Goal: Feedback & Contribution: Submit feedback/report problem

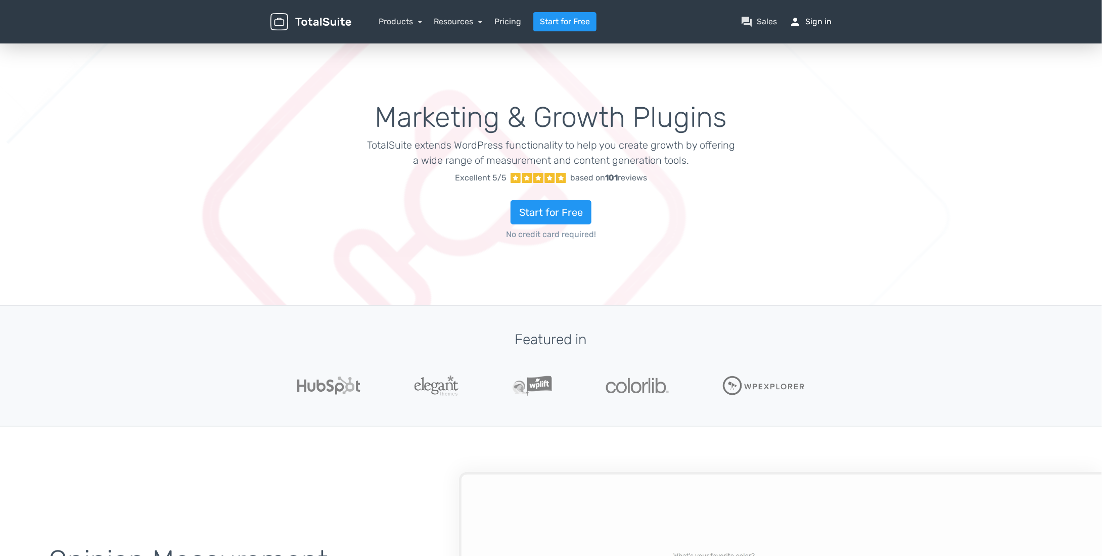
click at [816, 24] on link "person Sign in" at bounding box center [810, 22] width 42 height 12
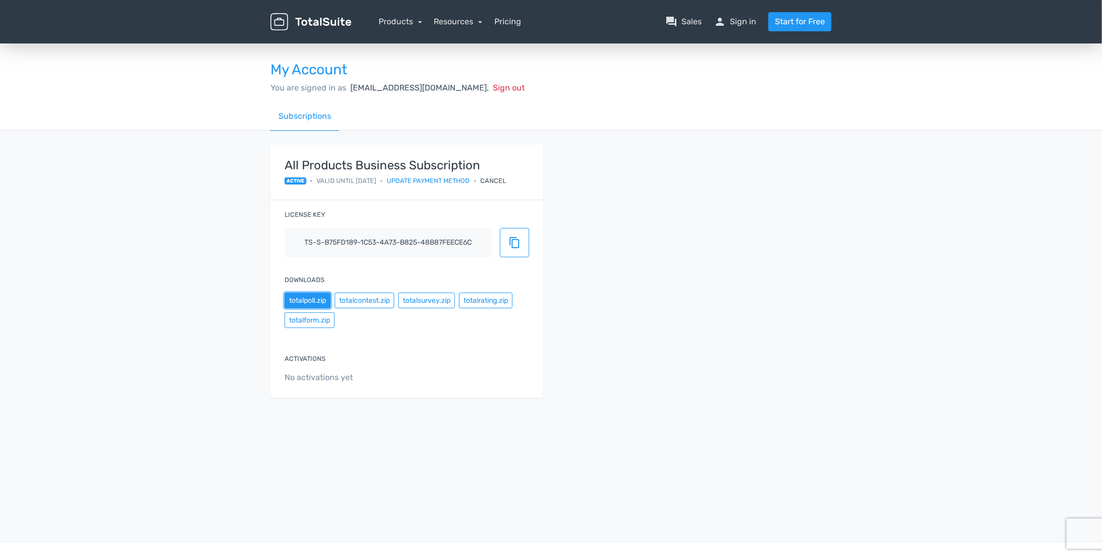
click at [312, 301] on button "totalpoll.zip" at bounding box center [308, 301] width 46 height 16
click at [358, 299] on button "totalcontest.zip" at bounding box center [365, 301] width 60 height 16
click at [403, 342] on div "Activations No activations yet" at bounding box center [406, 369] width 273 height 58
click at [304, 299] on button "totalpoll.zip" at bounding box center [308, 301] width 46 height 16
click at [312, 300] on button "totalpoll.zip" at bounding box center [308, 301] width 46 height 16
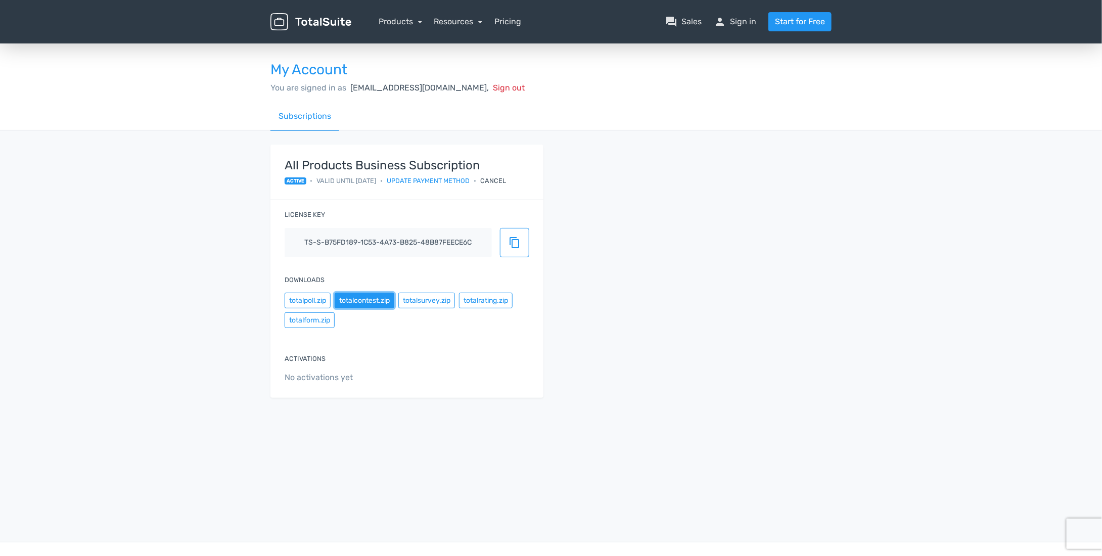
click at [368, 296] on button "totalcontest.zip" at bounding box center [365, 301] width 60 height 16
click at [427, 296] on button "totalsurvey.zip" at bounding box center [426, 301] width 57 height 16
click at [501, 297] on button "totalrating.zip" at bounding box center [486, 301] width 54 height 16
click at [305, 318] on button "totalform.zip" at bounding box center [310, 320] width 50 height 16
click at [683, 20] on link "question_answer Sales" at bounding box center [683, 22] width 36 height 12
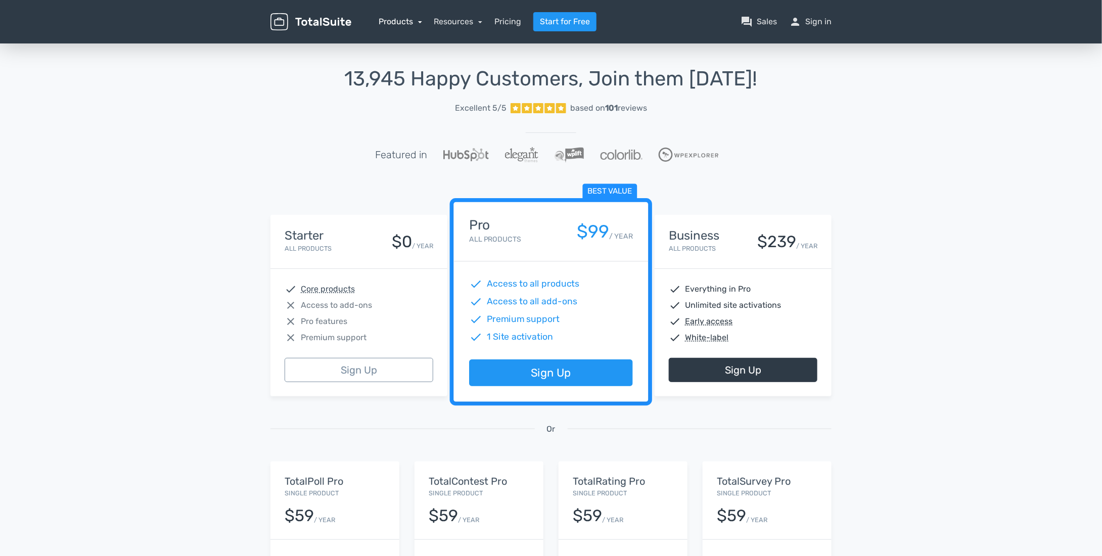
click at [418, 23] on link "Products" at bounding box center [400, 22] width 43 height 10
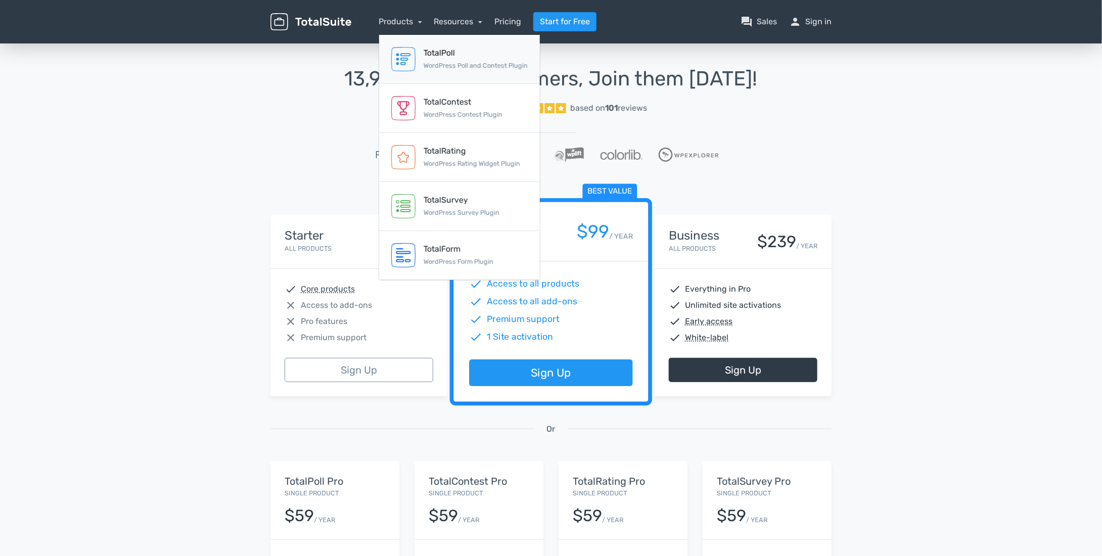
click at [446, 57] on div "TotalPoll" at bounding box center [476, 53] width 104 height 12
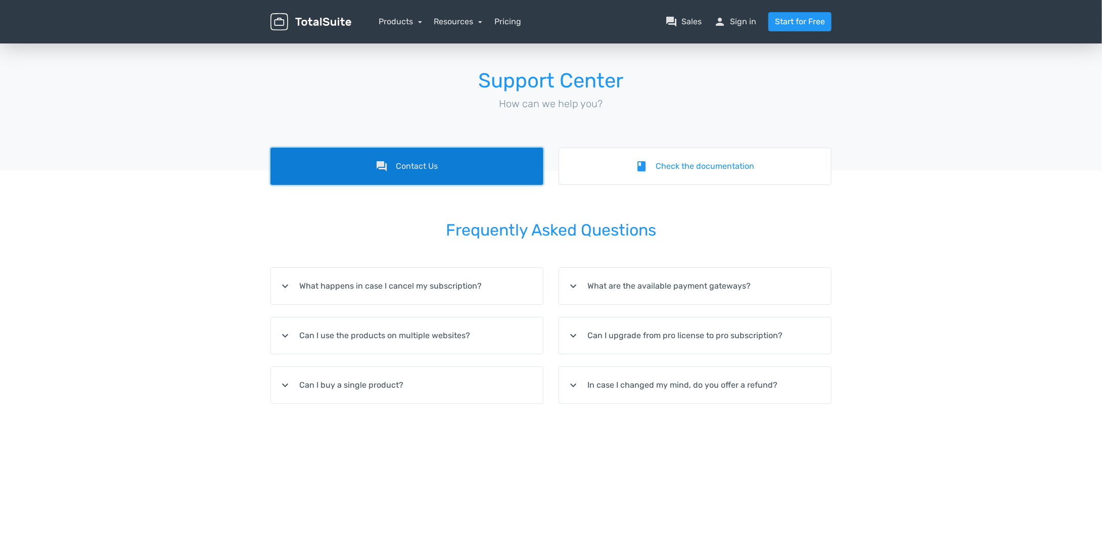
click at [448, 165] on link "forum Contact Us" at bounding box center [406, 166] width 273 height 37
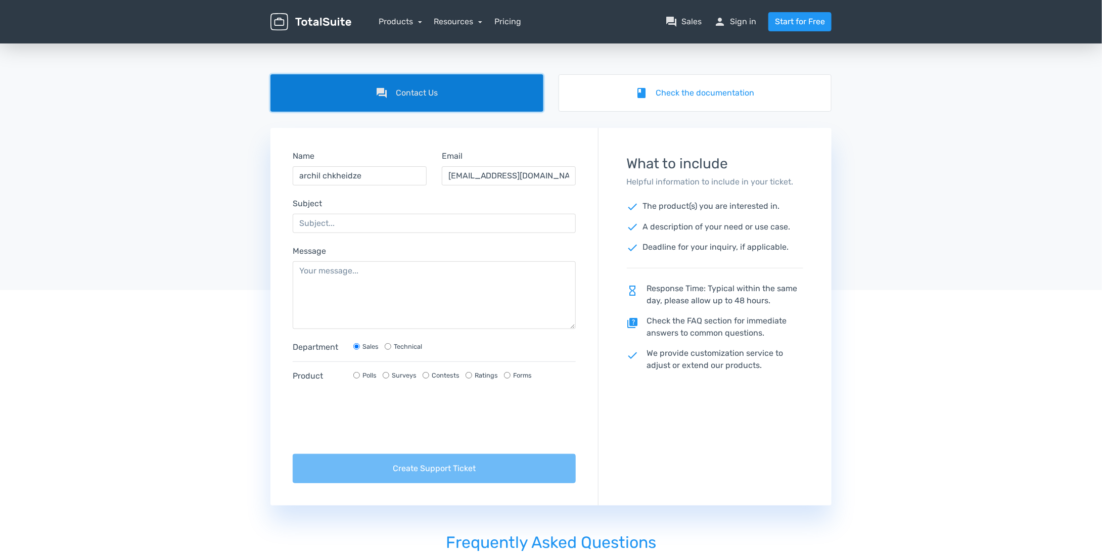
scroll to position [101, 0]
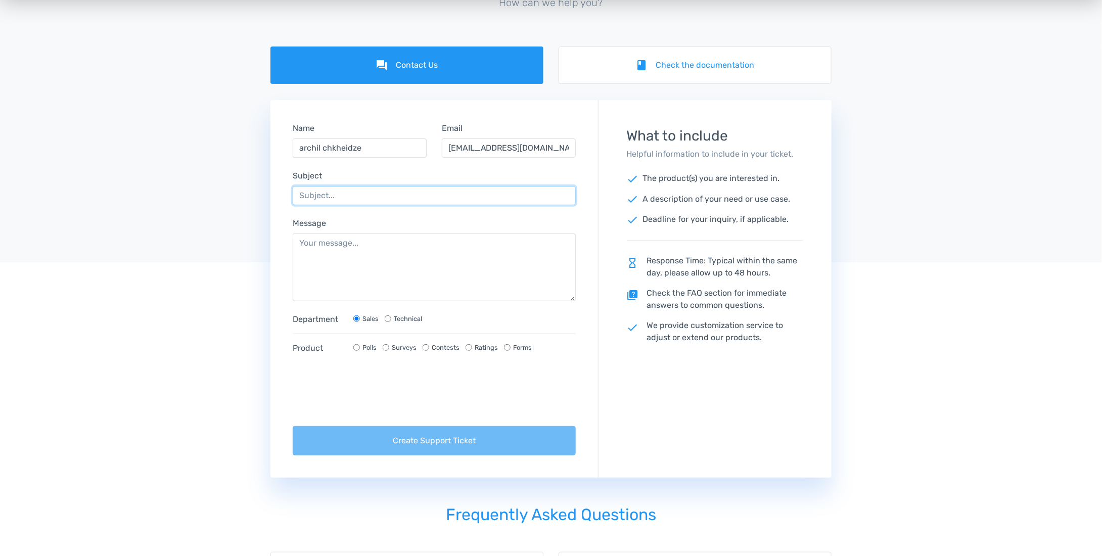
click at [358, 193] on input "Subject" at bounding box center [434, 195] width 283 height 19
type input "Refund"
click at [379, 264] on textarea "Message" at bounding box center [434, 268] width 283 height 68
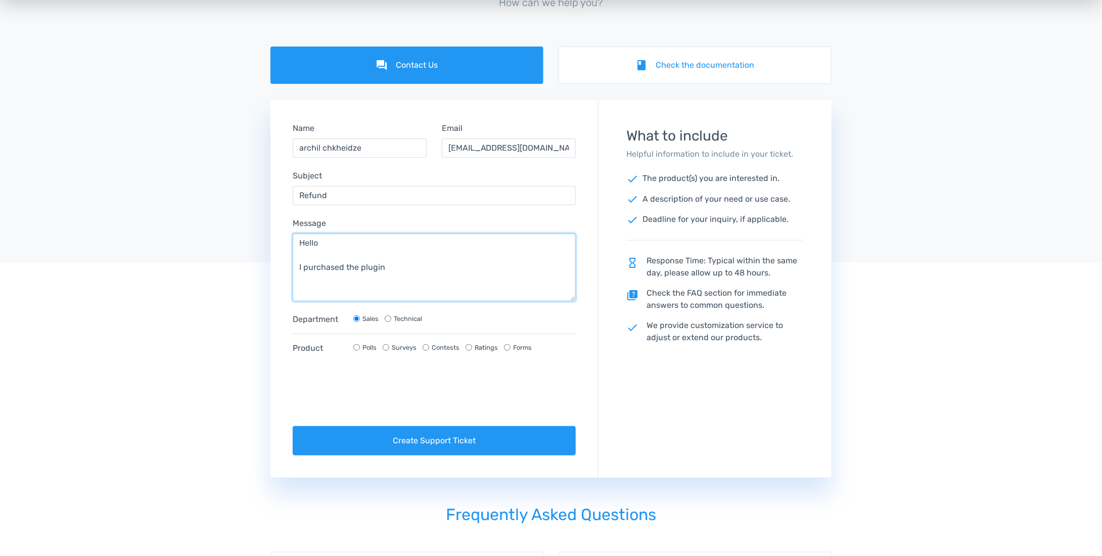
click at [488, 279] on textarea "Hello I purchased the plugin" at bounding box center [434, 268] width 283 height 68
click at [524, 273] on textarea "Hello I purchased the plugin an year ago with a discount" at bounding box center [434, 268] width 283 height 68
click at [423, 270] on textarea "Hello I purchased the plugin an year ago with a discounted price, paid $130.11 …" at bounding box center [434, 268] width 283 height 68
click at [400, 289] on textarea "Hello I purchased the plugin an year ago with a discounted price, paid $130.11 …" at bounding box center [434, 268] width 283 height 68
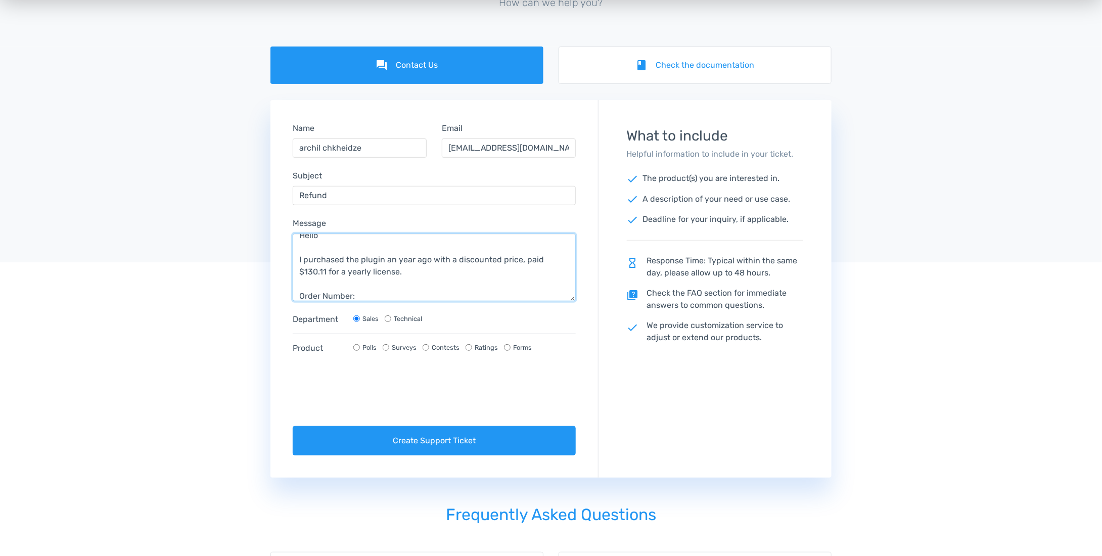
paste textarea "#65433554-118406909"
type textarea "Hello I purchased the plugin an year ago with a discounted price, paid $130.11 …"
drag, startPoint x: 356, startPoint y: 345, endPoint x: 358, endPoint y: 338, distance: 7.5
click at [356, 345] on input "Polls" at bounding box center [356, 347] width 7 height 7
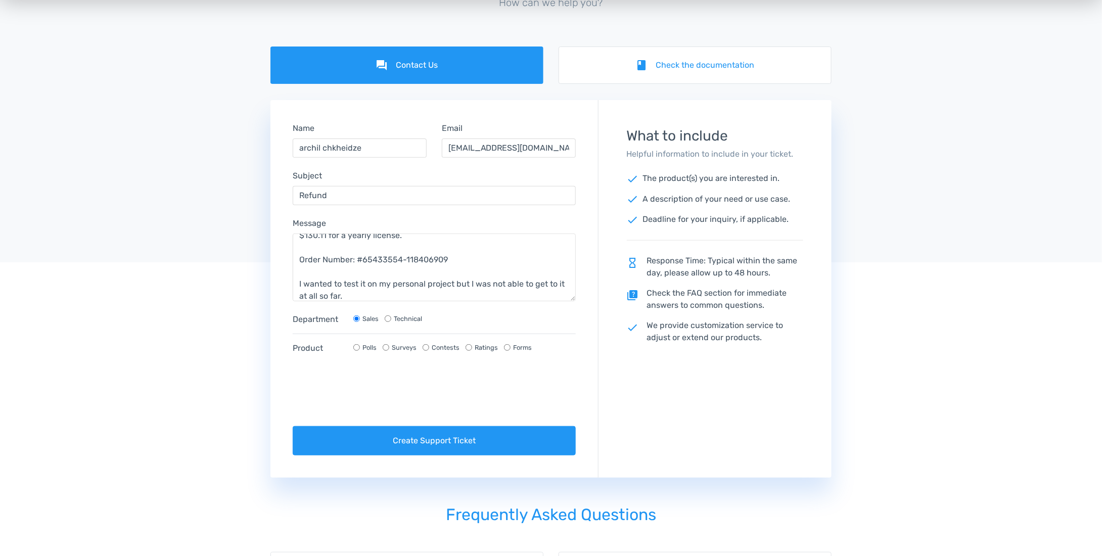
radio input "true"
click at [359, 295] on textarea "Hello I purchased the plugin an year ago with a discounted price, paid $130.11 …" at bounding box center [434, 268] width 283 height 68
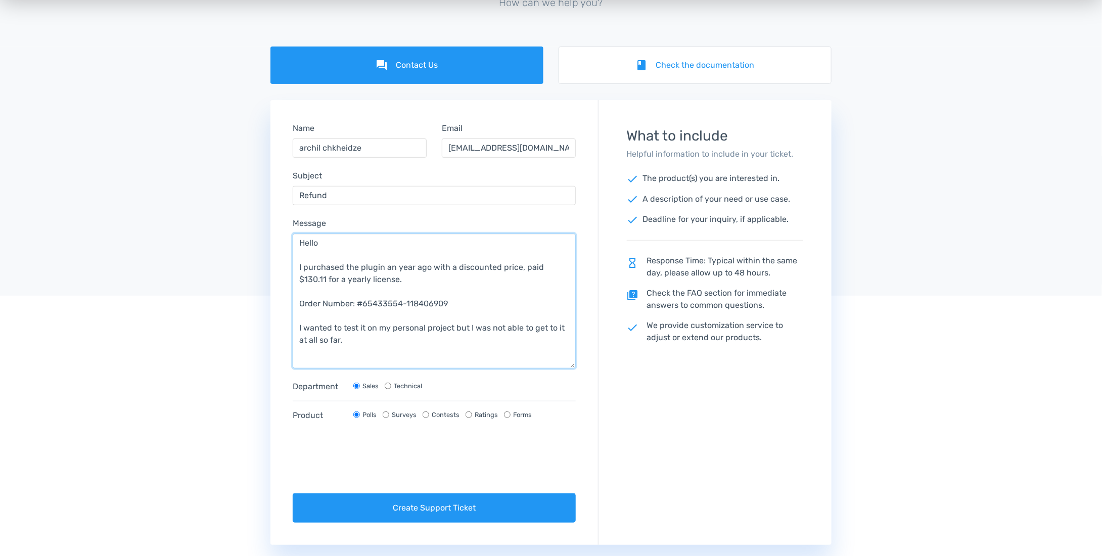
scroll to position [0, 0]
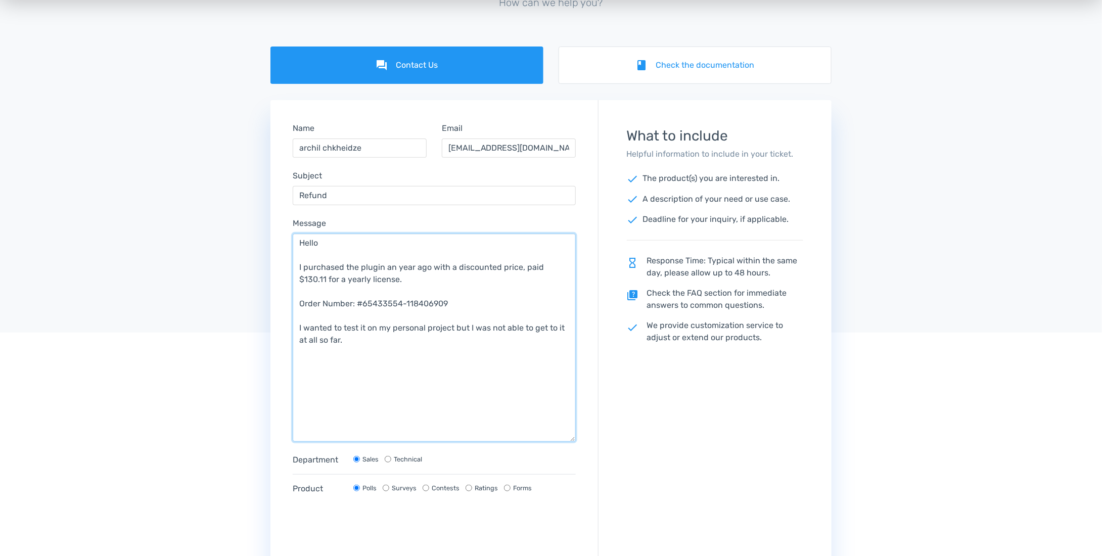
drag, startPoint x: 573, startPoint y: 297, endPoint x: 557, endPoint y: 438, distance: 141.9
click at [557, 438] on textarea "Hello I purchased the plugin an year ago with a discounted price, paid $130.11 …" at bounding box center [434, 338] width 283 height 208
click at [383, 341] on textarea "Hello I purchased the plugin an year ago with a discounted price, paid $130.11 …" at bounding box center [434, 338] width 283 height 208
click at [471, 382] on textarea "Hello I purchased the plugin an year ago with a discounted price, paid $130.11 …" at bounding box center [434, 338] width 283 height 208
click at [442, 396] on textarea "Hello I purchased the plugin an year ago with a discounted price, paid $130.11 …" at bounding box center [434, 338] width 283 height 208
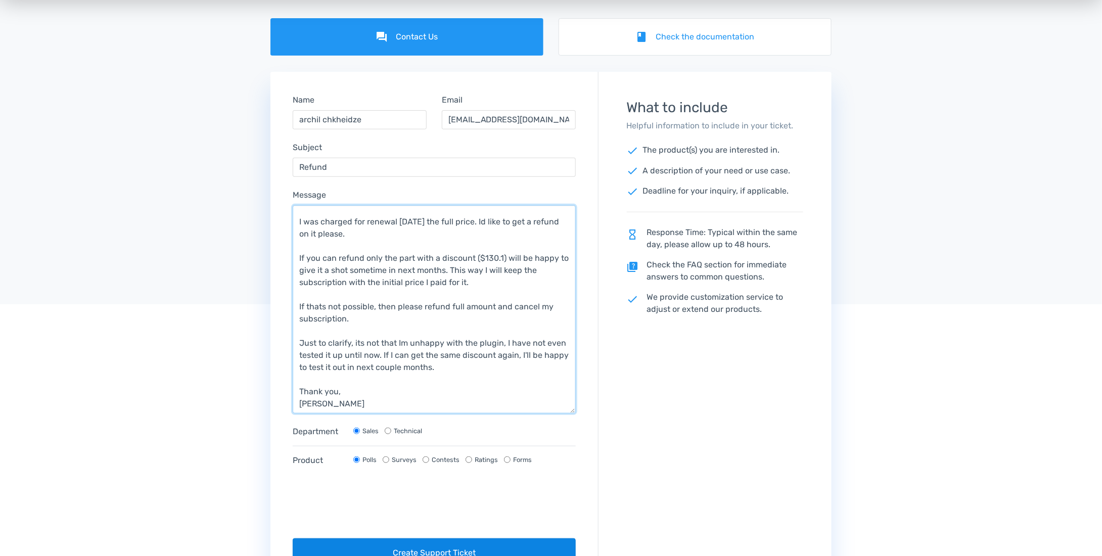
scroll to position [253, 0]
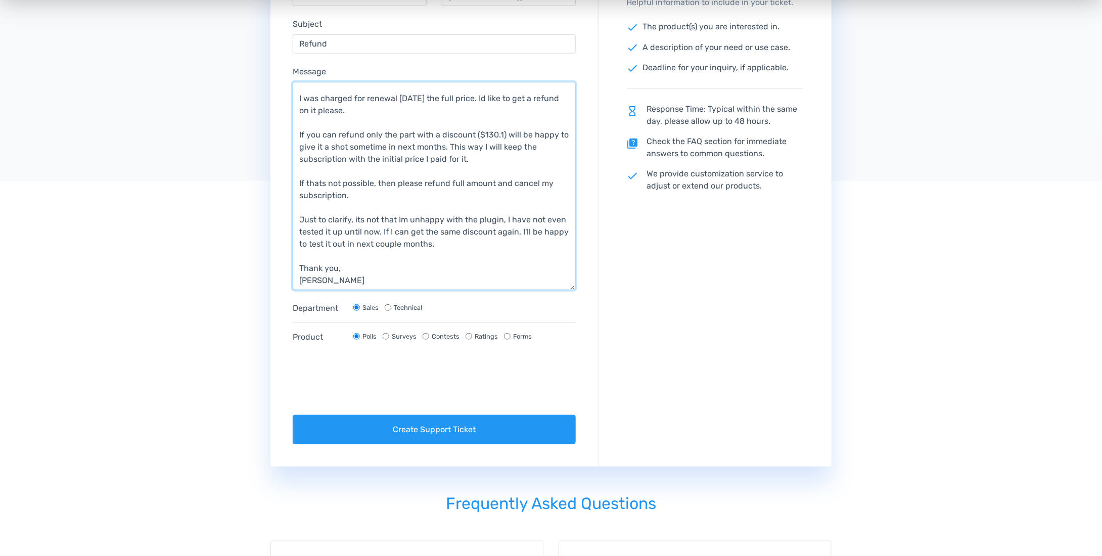
type textarea "Hello I purchased the plugin an year ago with a discounted price, paid $130.11 …"
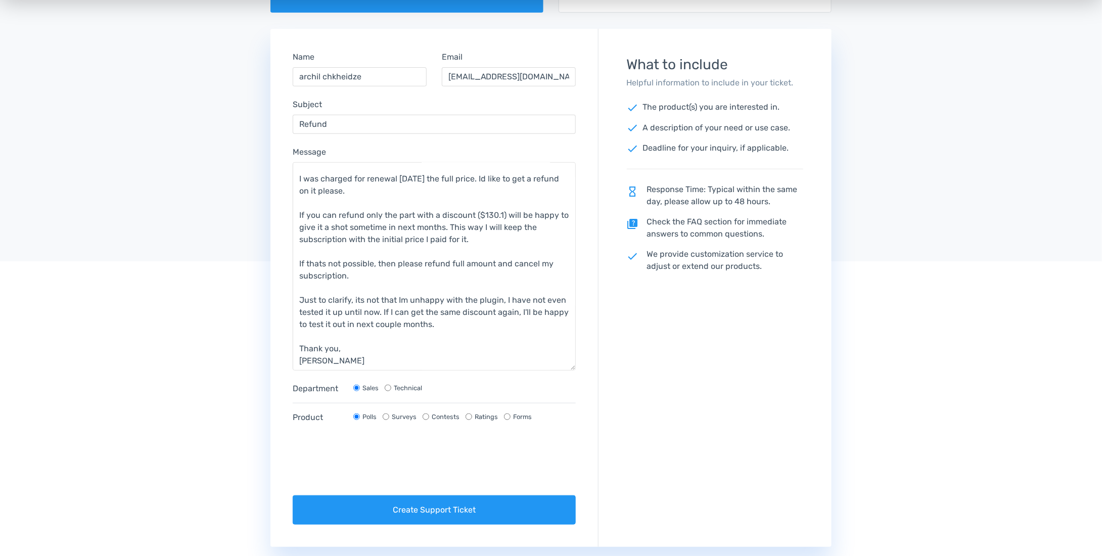
scroll to position [152, 0]
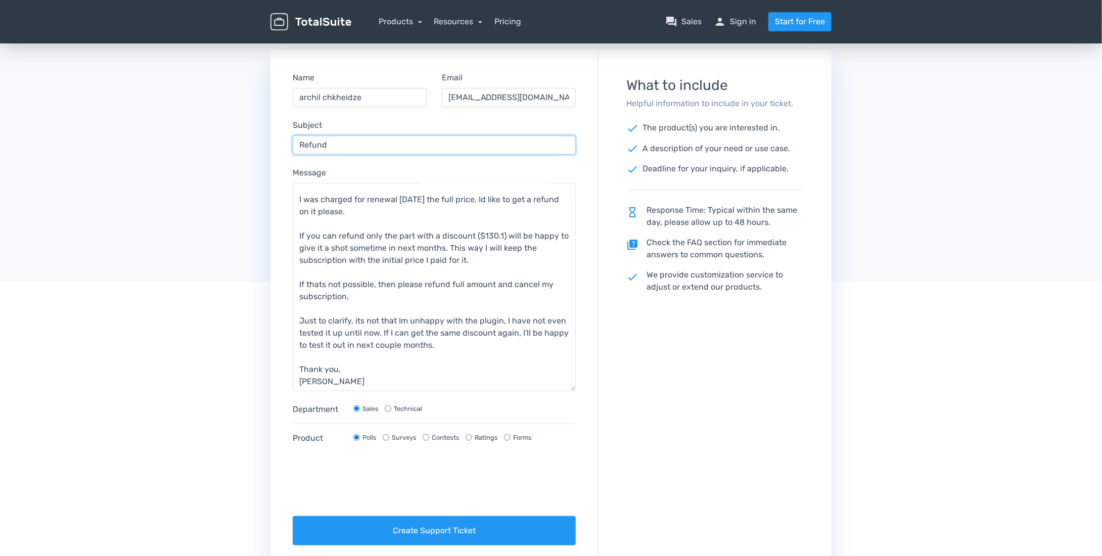
click at [353, 146] on input "Refund" at bounding box center [434, 144] width 283 height 19
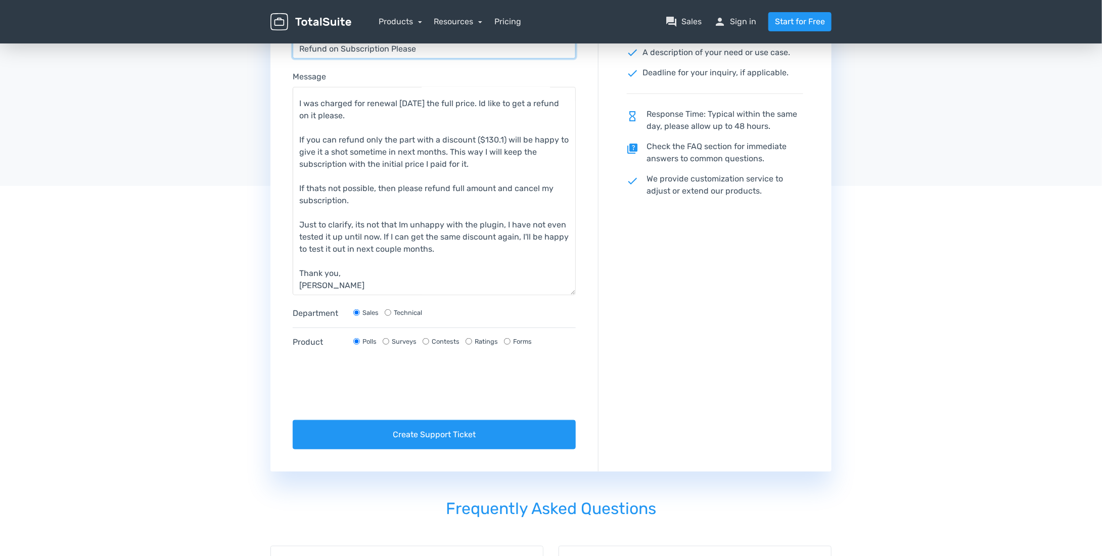
scroll to position [253, 0]
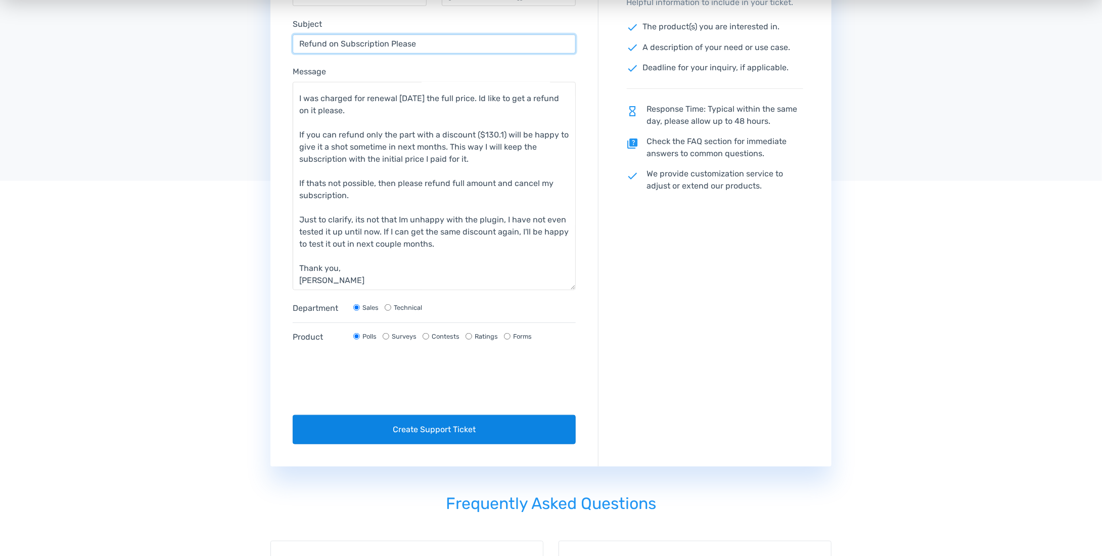
type input "Refund on Subscription Please"
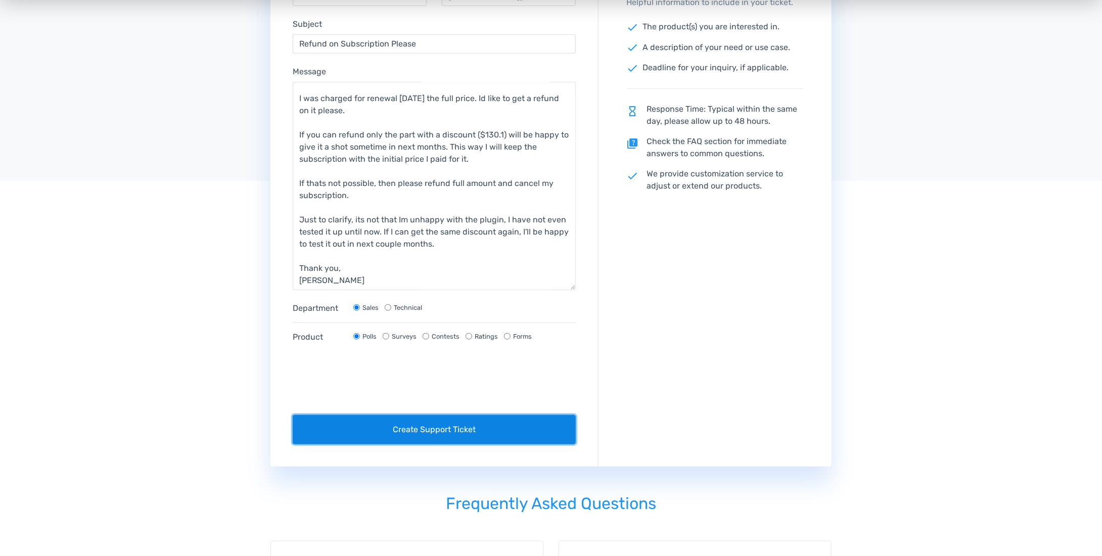
click at [427, 435] on button "Create Support Ticket" at bounding box center [434, 429] width 283 height 29
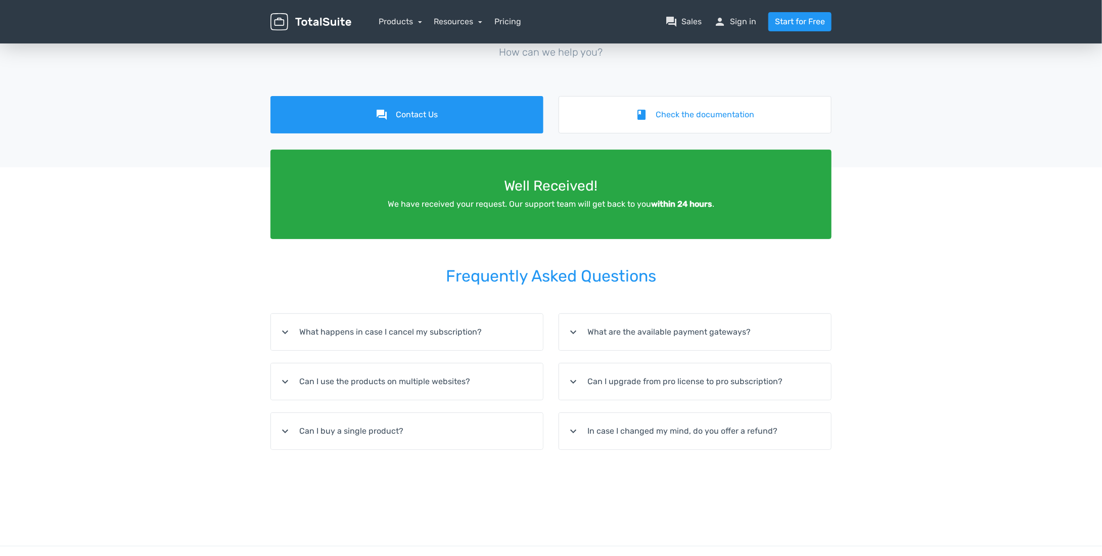
scroll to position [51, 0]
